Goal: Task Accomplishment & Management: Use online tool/utility

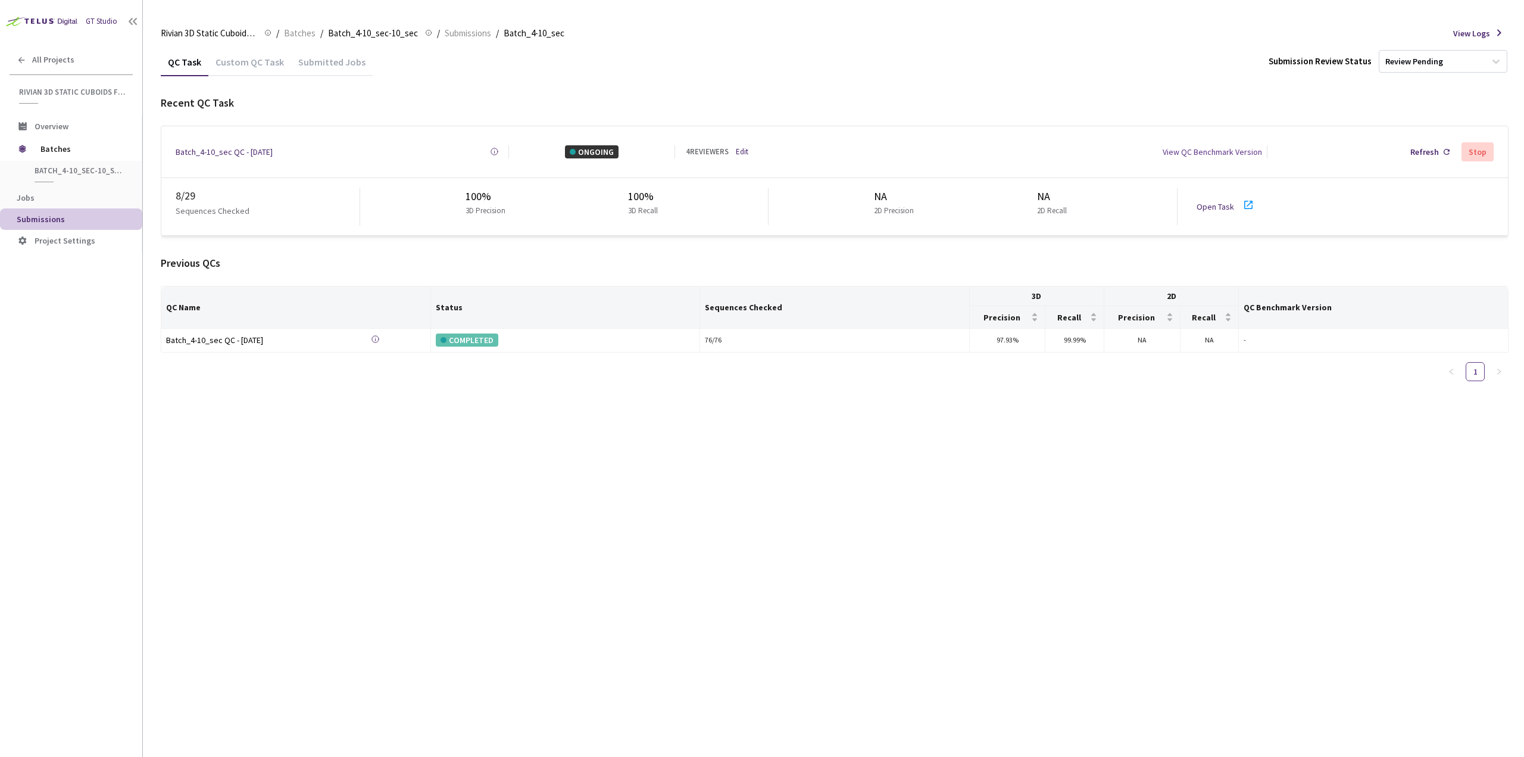
click at [1203, 201] on link "Open Task" at bounding box center [1216, 206] width 38 height 11
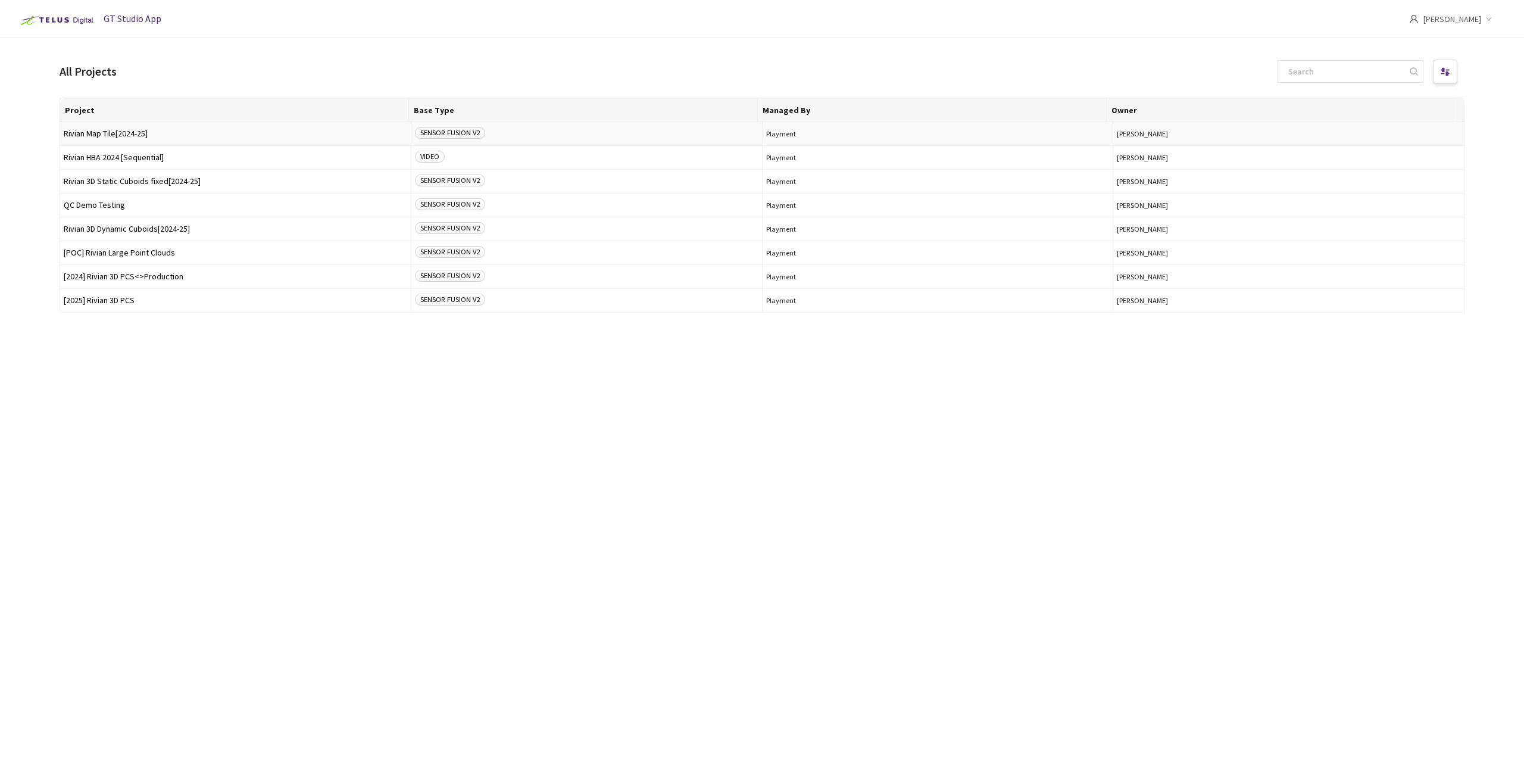
click at [173, 137] on span "Rivian Map Tile[2024-25]" at bounding box center [236, 133] width 344 height 9
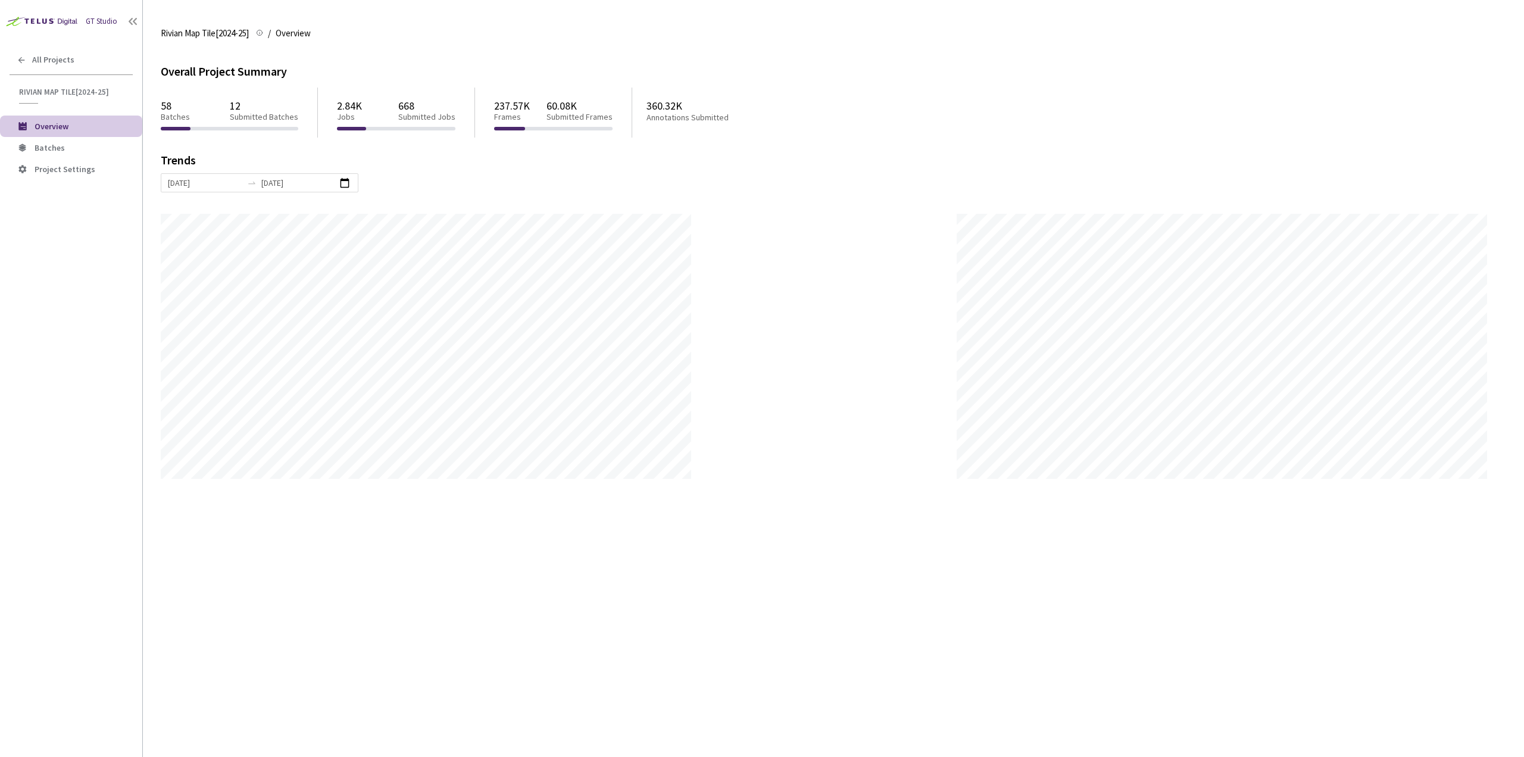
scroll to position [757, 1524]
click at [70, 148] on span "Batches" at bounding box center [84, 148] width 98 height 10
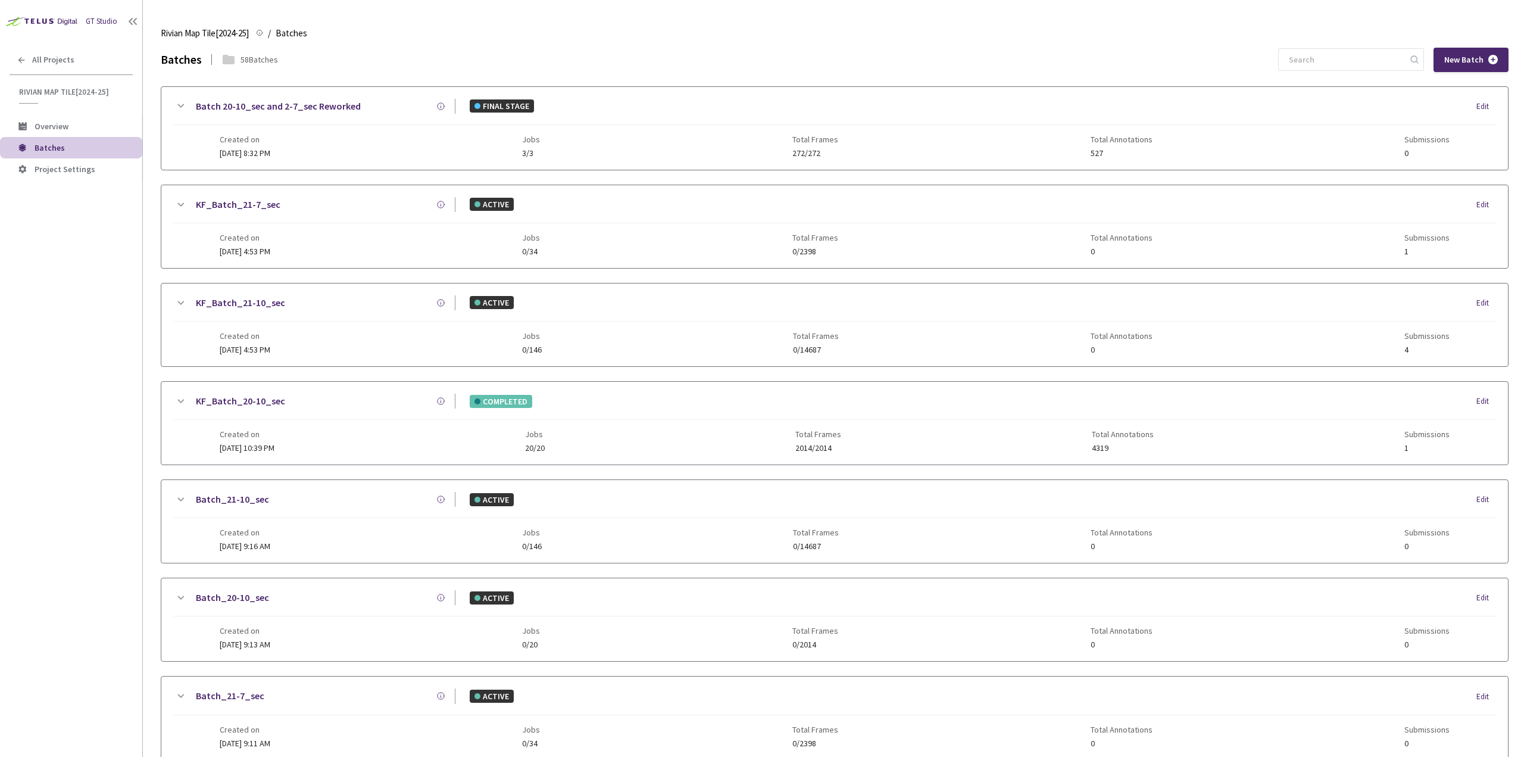
click at [15, 347] on div "GT Studio All Projects Rivian Map Tile[2024-25] Rivian Map Tile[2024-25] Overvi…" at bounding box center [71, 356] width 142 height 712
